Goal: Information Seeking & Learning: Learn about a topic

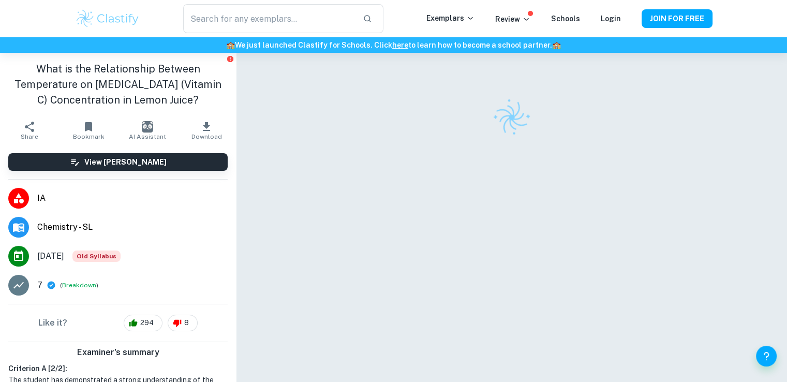
checkbox input "true"
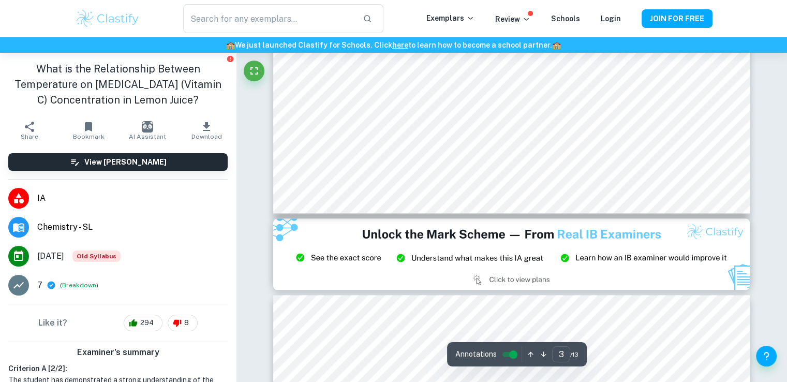
scroll to position [1318, 0]
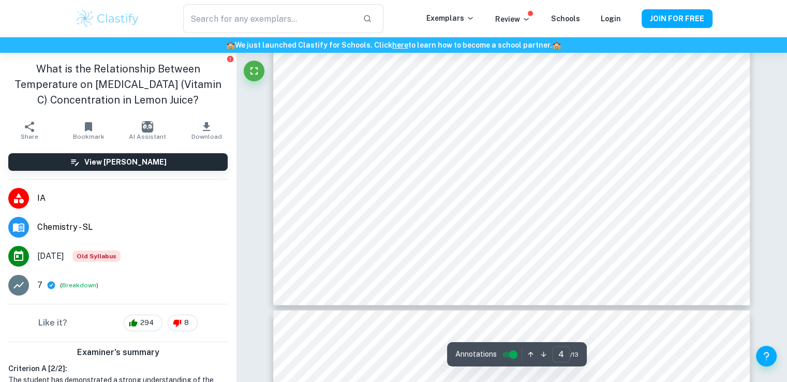
type input "5"
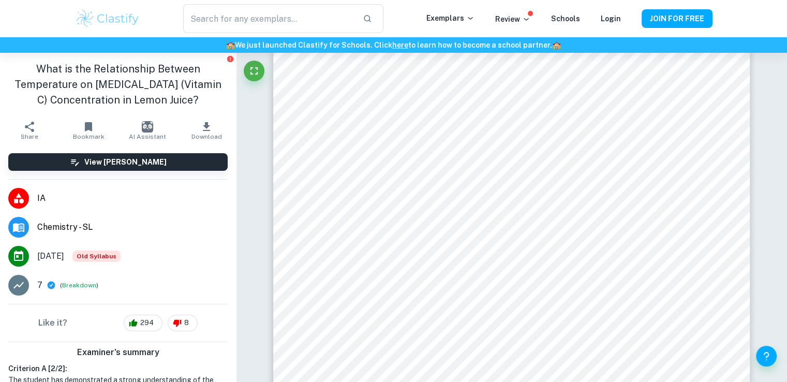
scroll to position [2884, 0]
